Goal: Entertainment & Leisure: Browse casually

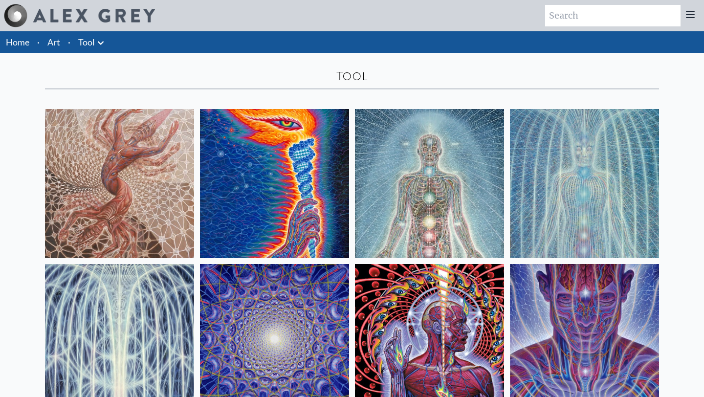
click at [92, 43] on link "Tool" at bounding box center [86, 42] width 17 height 14
click at [125, 178] on img at bounding box center [119, 183] width 149 height 149
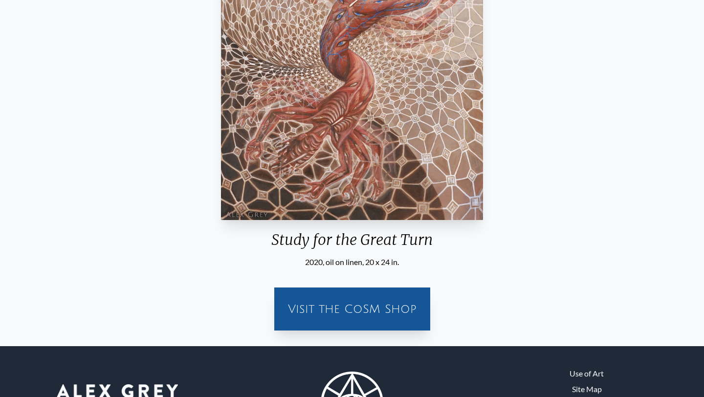
scroll to position [241, 0]
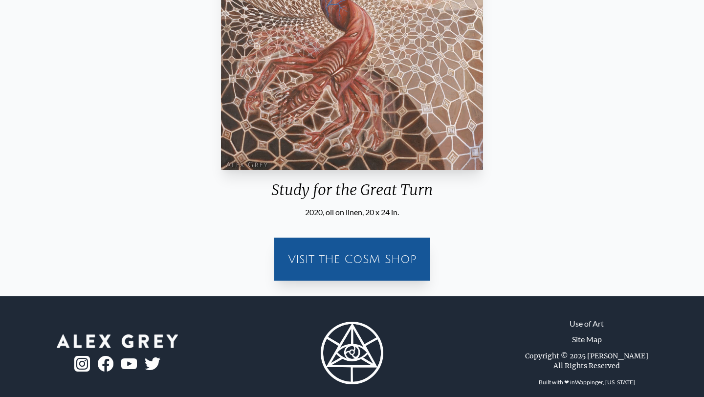
click at [355, 118] on img "1 / 16" at bounding box center [352, 11] width 263 height 318
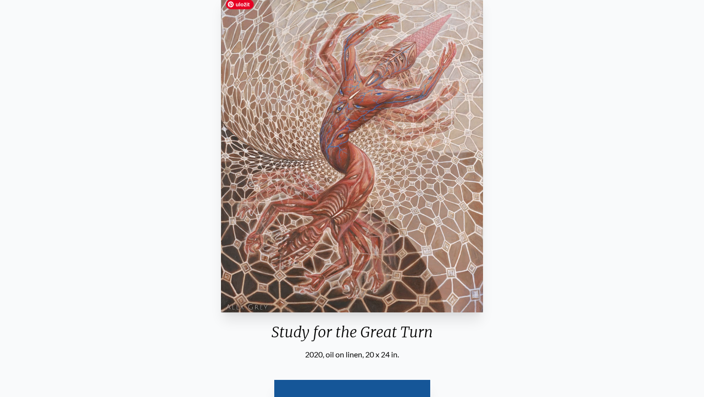
scroll to position [11, 0]
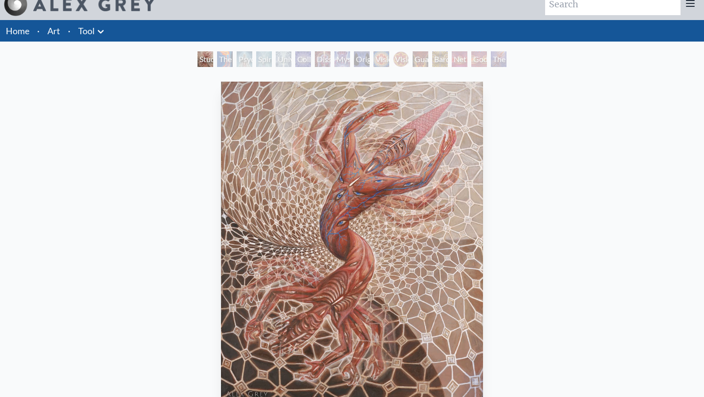
click at [350, 57] on div "Mystic Eye" at bounding box center [342, 59] width 16 height 16
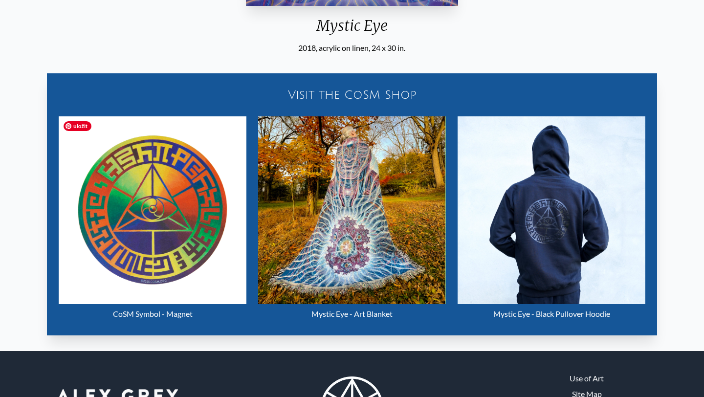
scroll to position [472, 0]
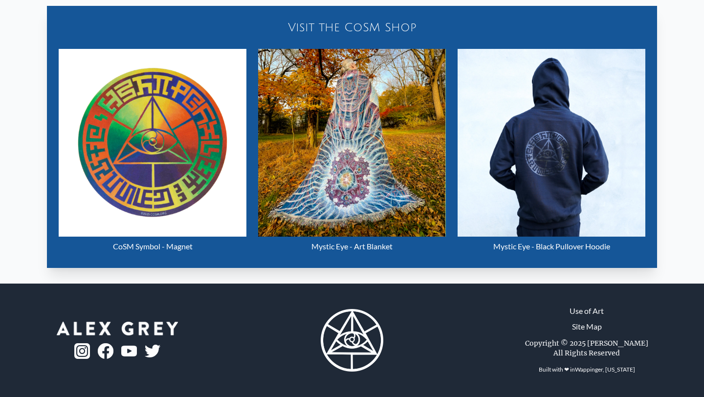
click at [86, 351] on img at bounding box center [82, 351] width 16 height 16
